Goal: Transaction & Acquisition: Purchase product/service

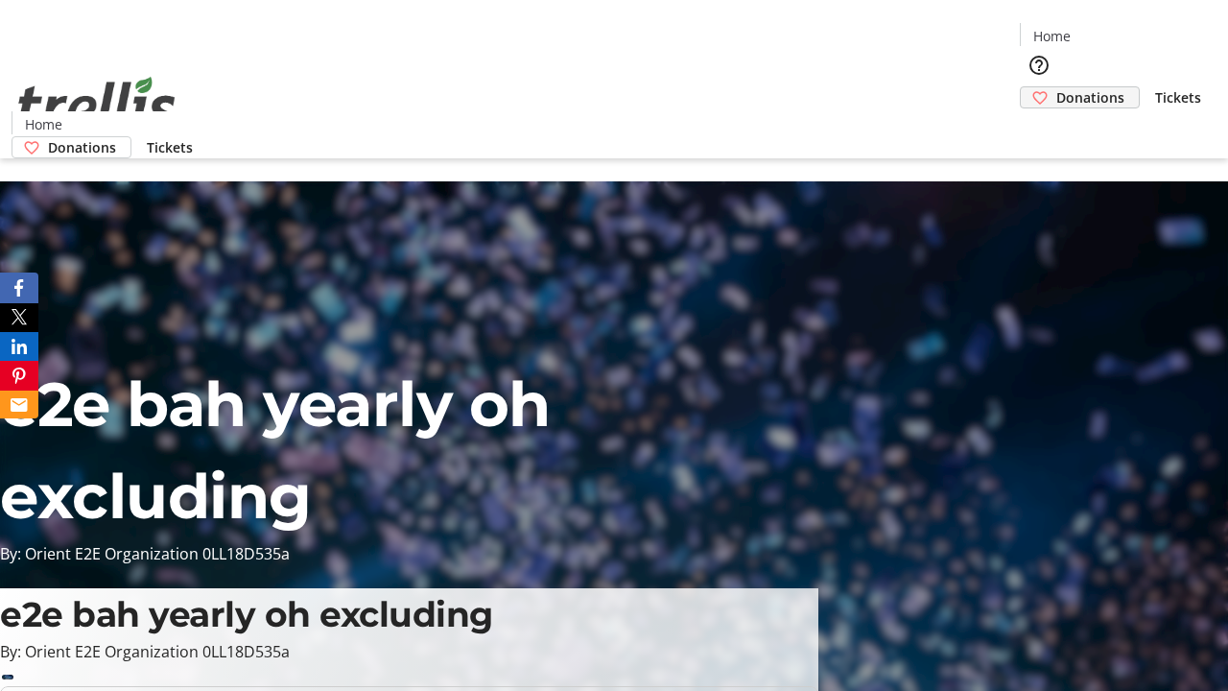
click at [1056, 87] on span "Donations" at bounding box center [1090, 97] width 68 height 20
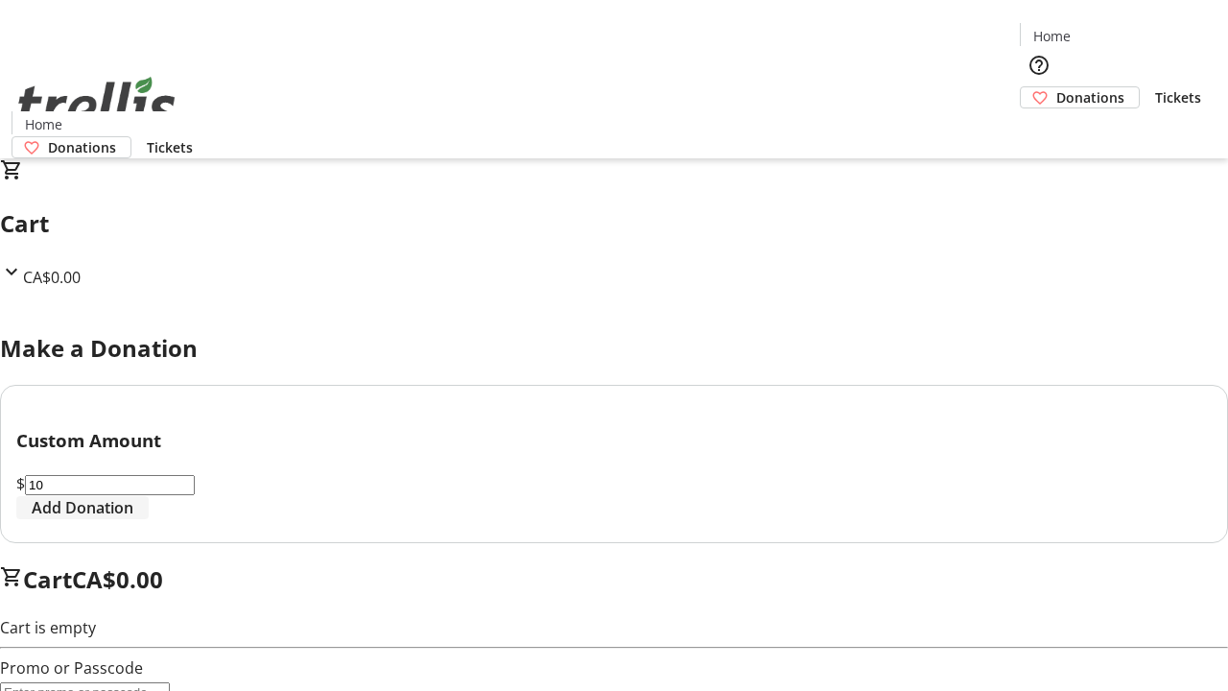
click at [133, 519] on span "Add Donation" at bounding box center [83, 507] width 102 height 23
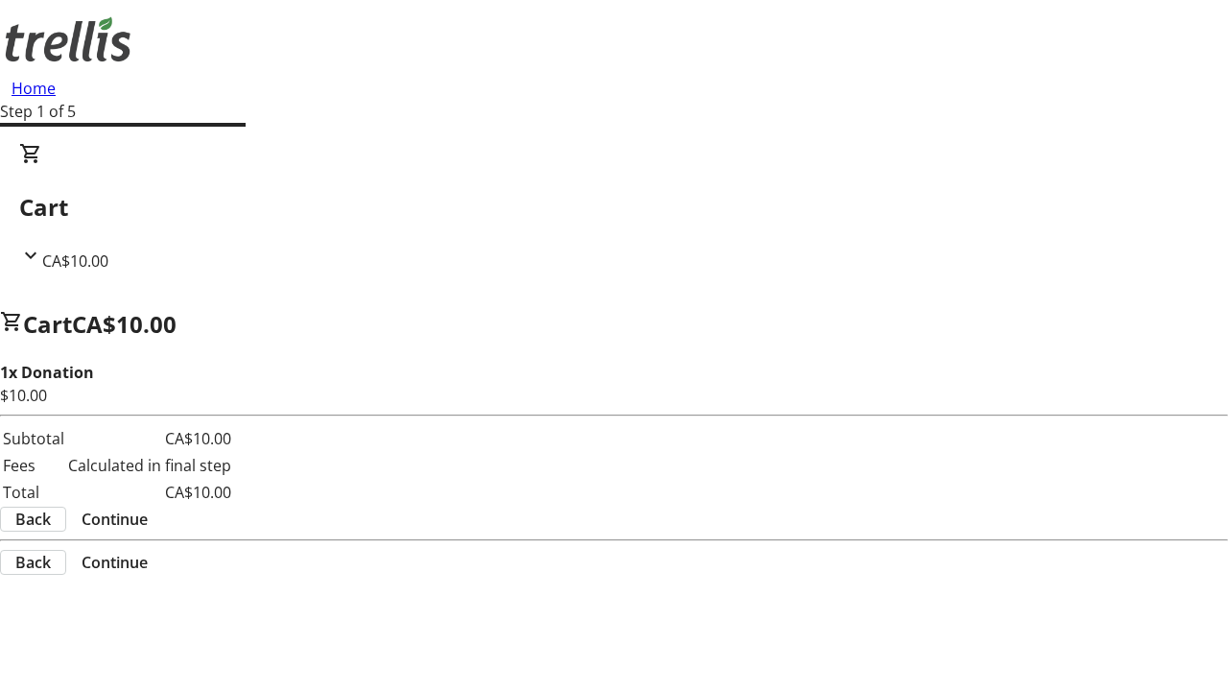
select select "CA"
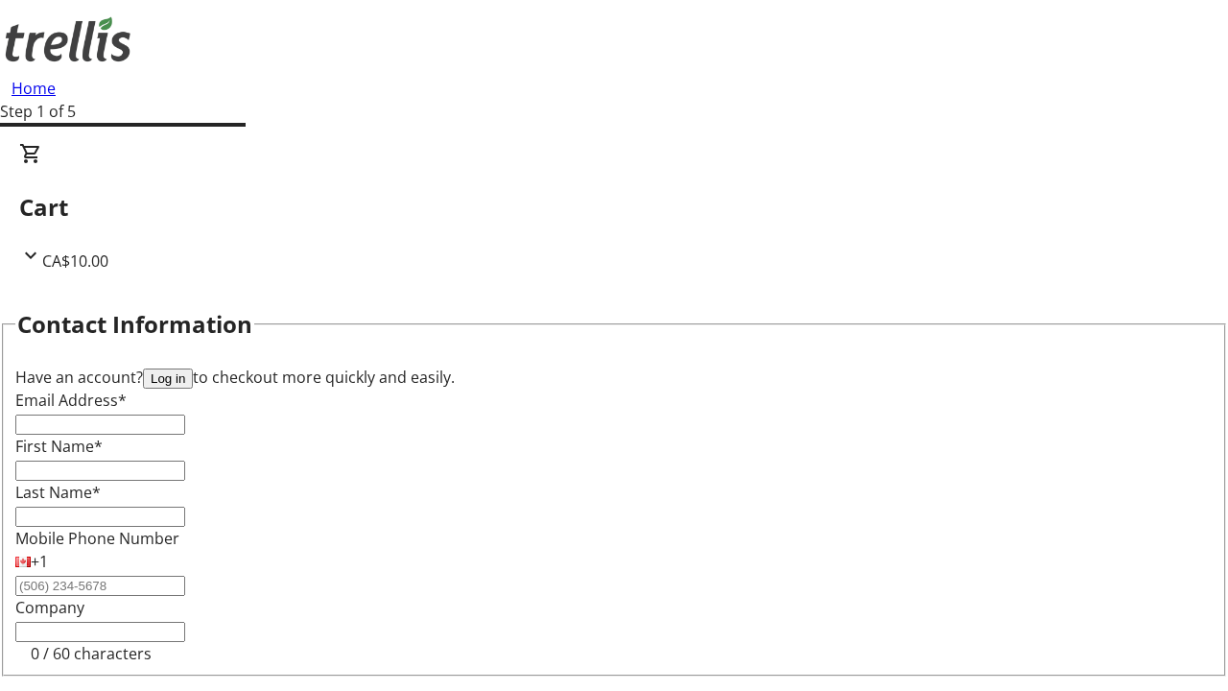
click at [193, 368] on button "Log in" at bounding box center [168, 378] width 50 height 20
